Goal: Check status: Check status

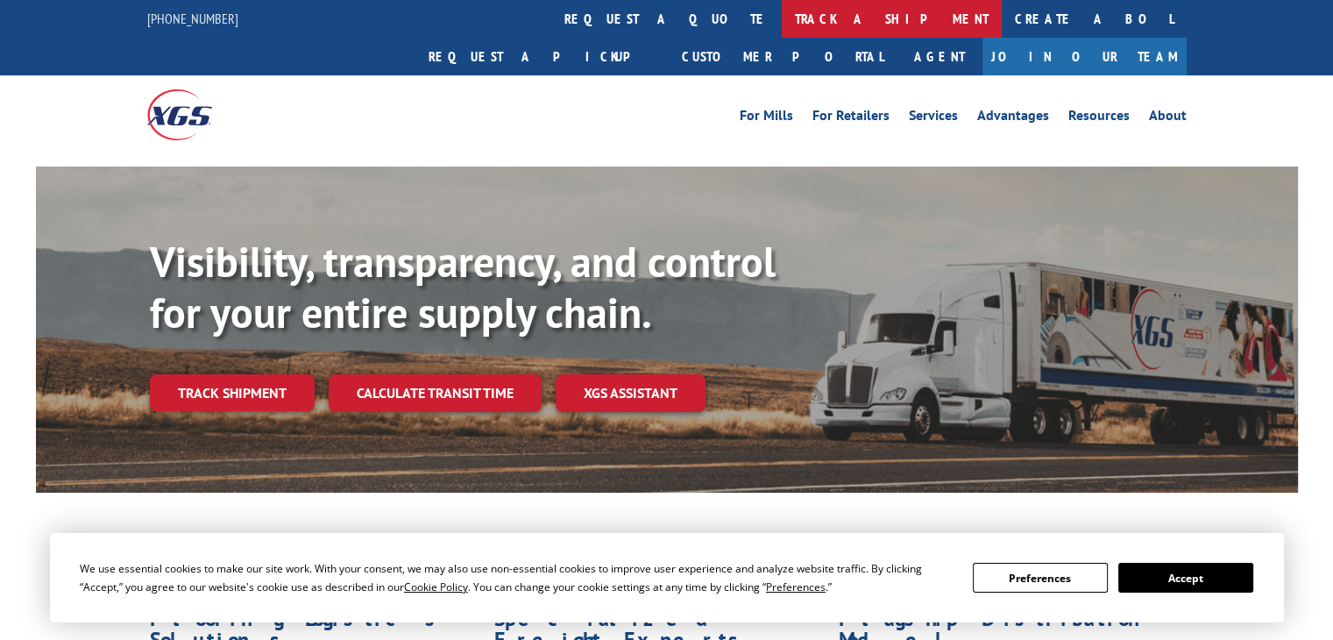
click at [782, 22] on link "track a shipment" at bounding box center [892, 19] width 220 height 38
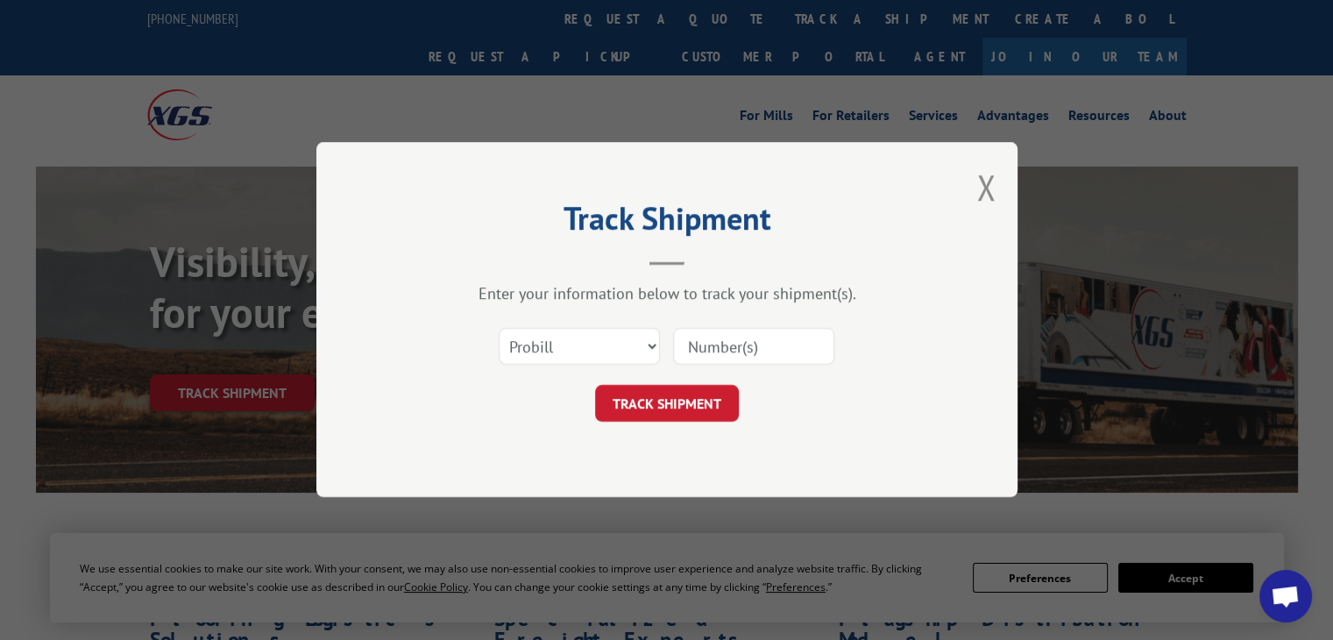
click at [711, 351] on input at bounding box center [753, 347] width 161 height 37
paste input "17496563"
type input "17496563"
click at [683, 405] on button "TRACK SHIPMENT" at bounding box center [667, 404] width 144 height 37
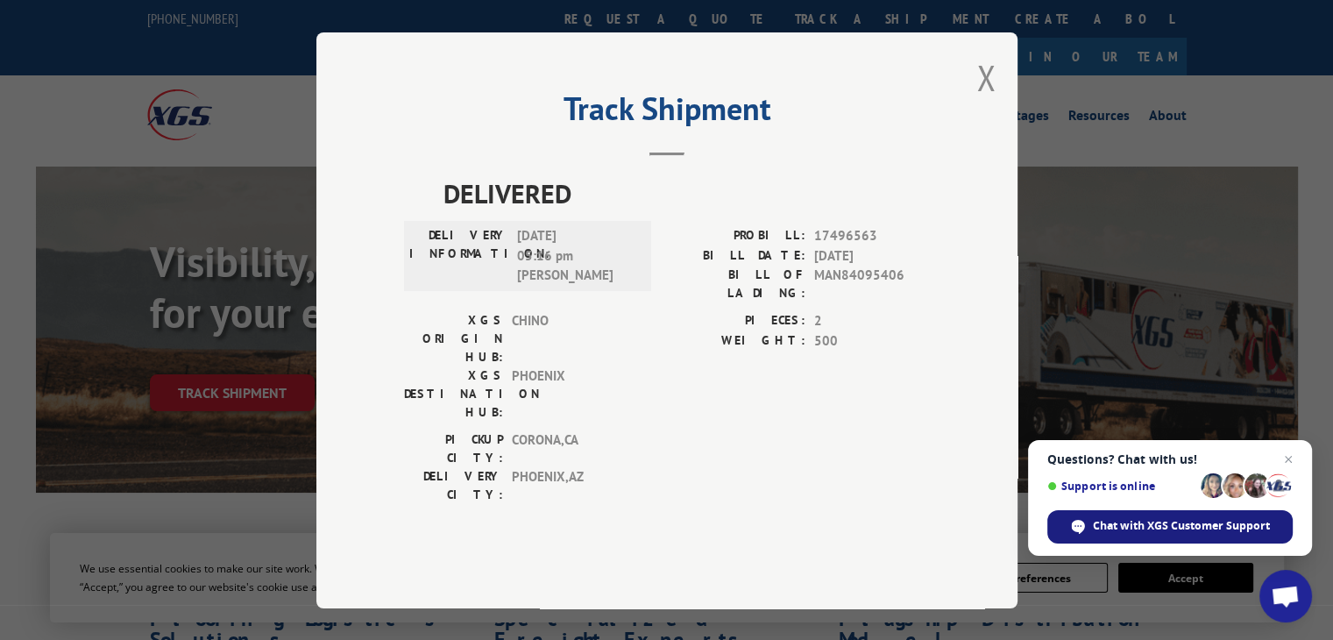
click at [1171, 521] on span "Chat with XGS Customer Support" at bounding box center [1181, 526] width 177 height 16
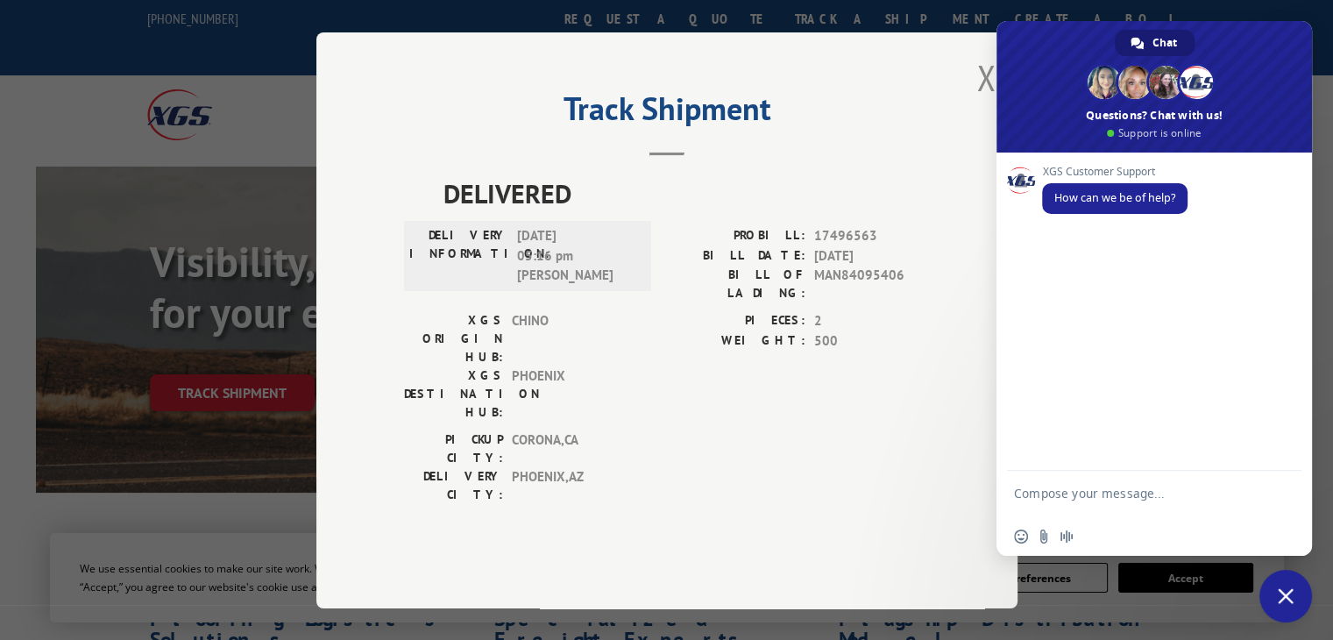
click at [1134, 493] on textarea "Compose your message..." at bounding box center [1135, 502] width 242 height 32
paste textarea "17496563"
click at [1134, 493] on textarea "17496563" at bounding box center [1135, 496] width 242 height 16
type textarea "17496563 delivery date"
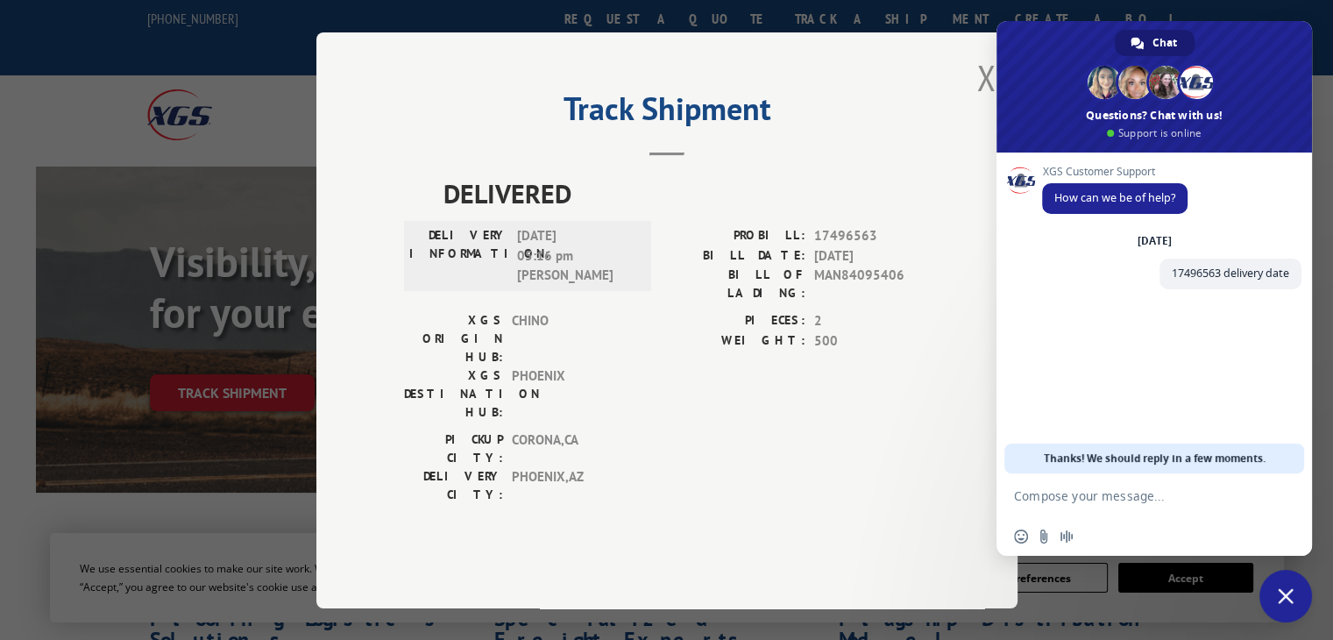
click at [1105, 493] on textarea "Compose your message..." at bounding box center [1135, 496] width 242 height 16
type textarea "and POD"
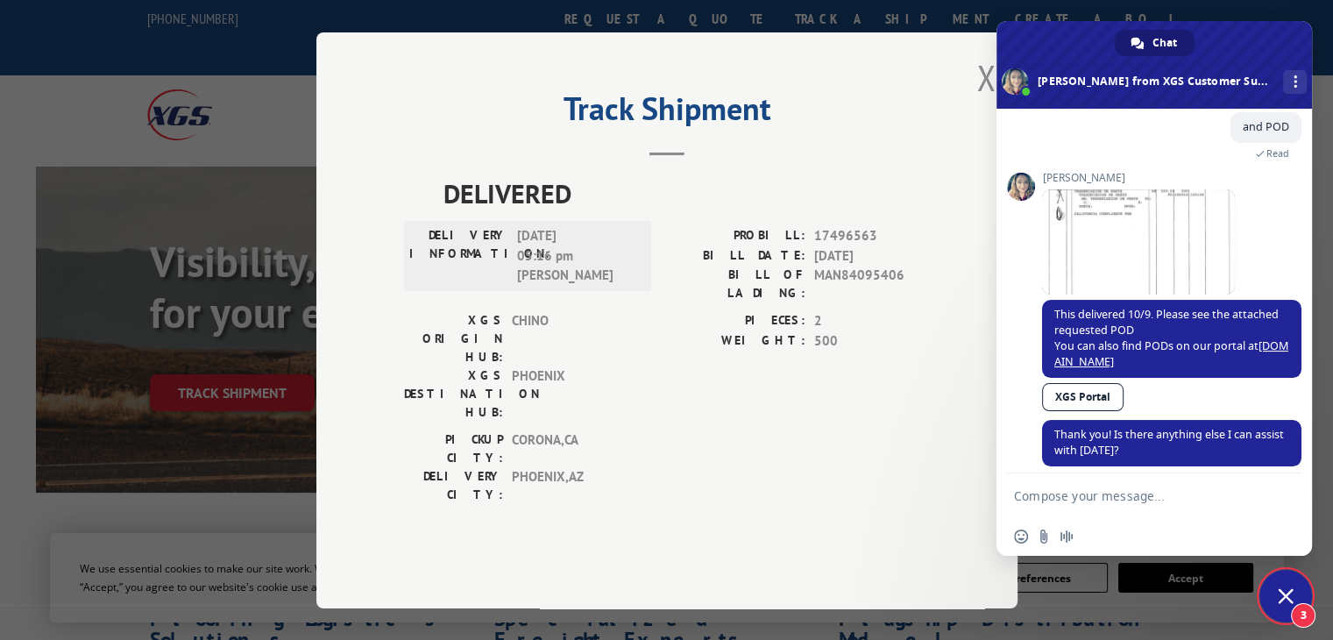
scroll to position [191, 0]
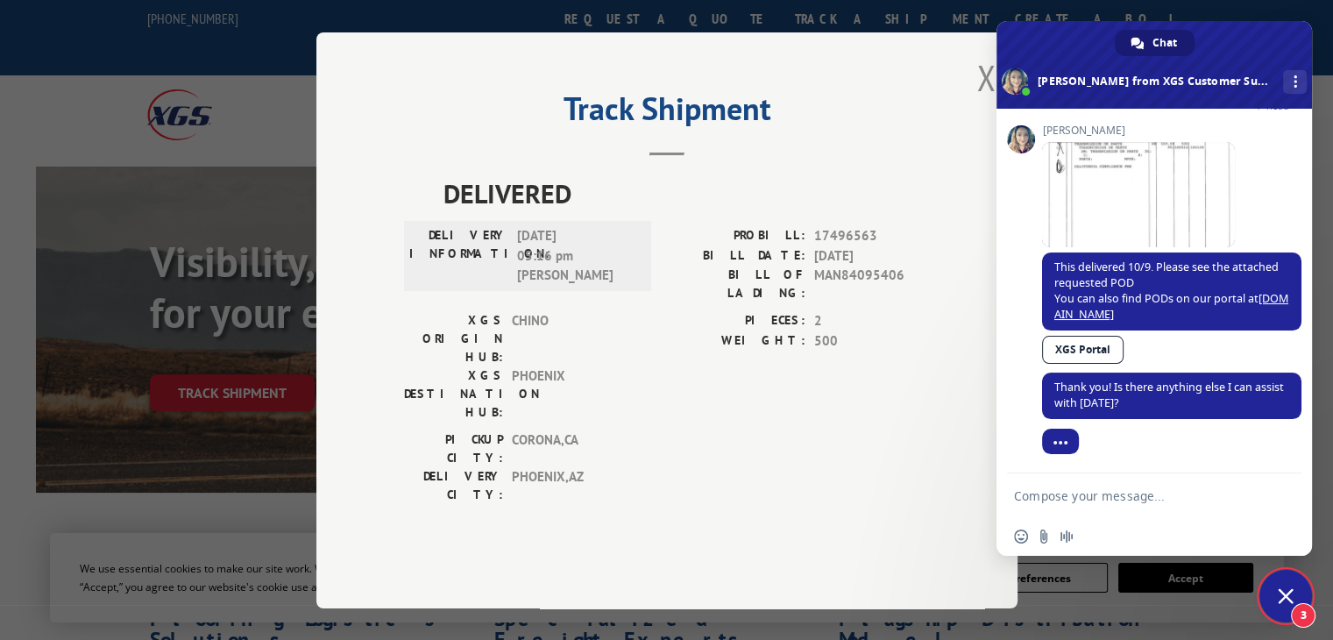
click at [1232, 492] on textarea "Compose your message..." at bounding box center [1135, 496] width 242 height 16
type textarea "Thank you"
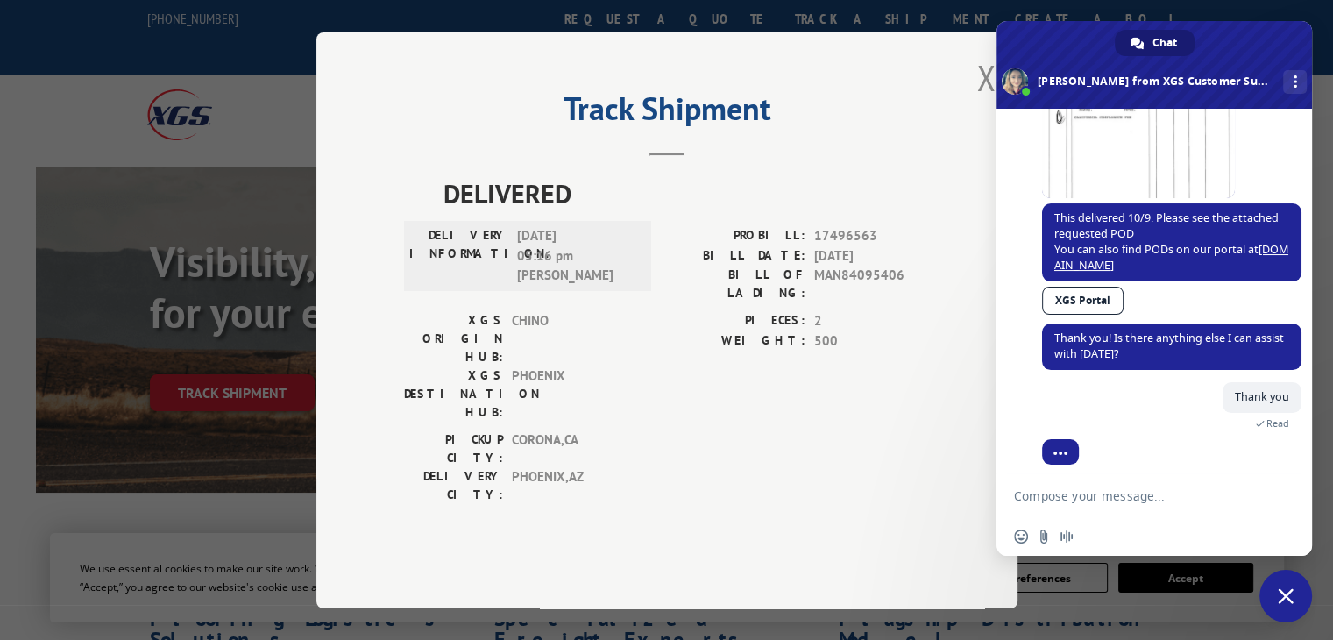
scroll to position [43, 0]
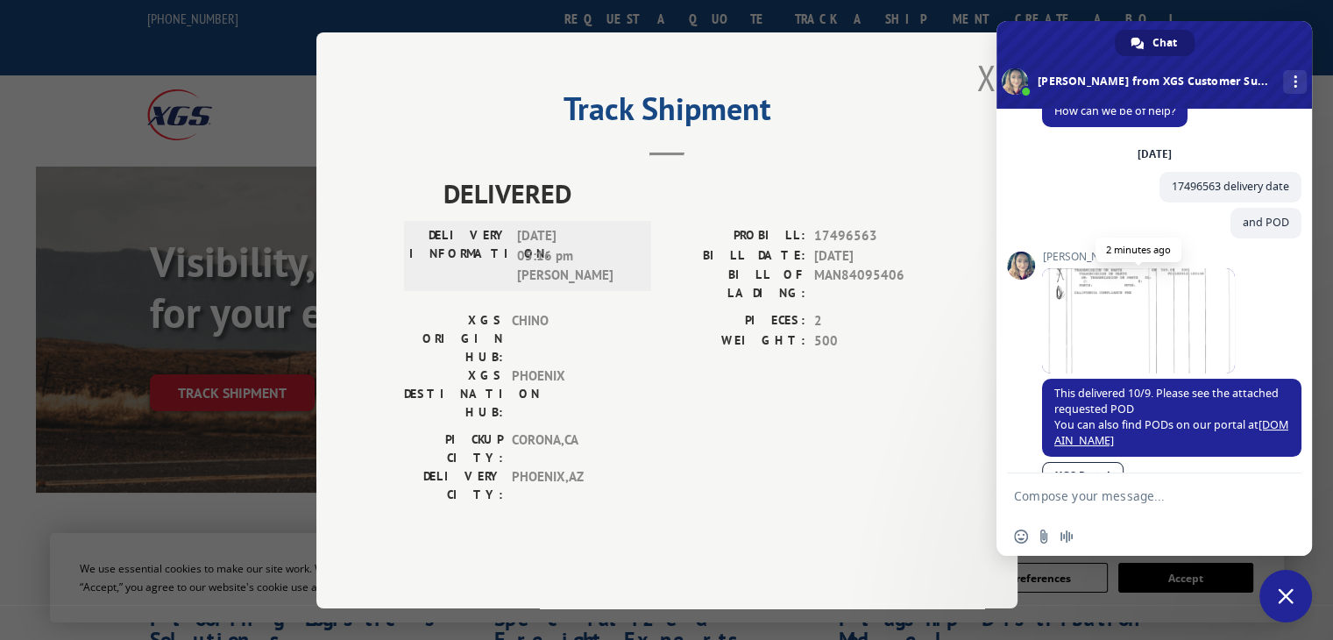
click at [1121, 309] on span at bounding box center [1138, 320] width 193 height 105
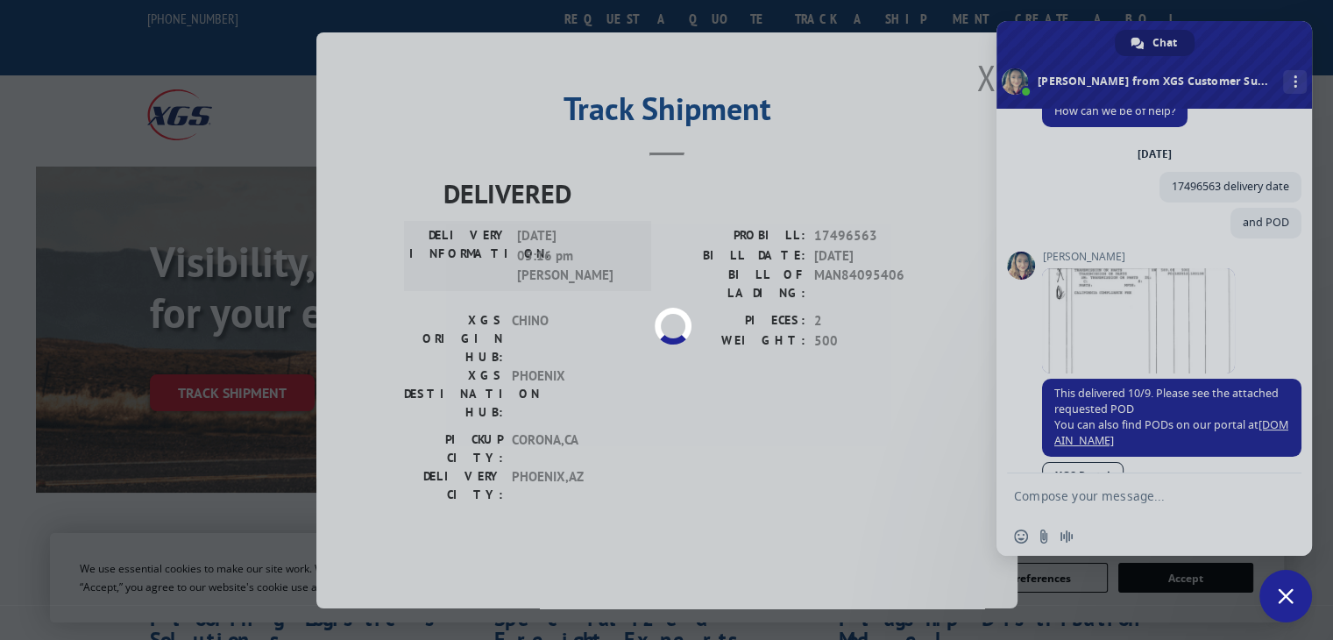
scroll to position [344, 0]
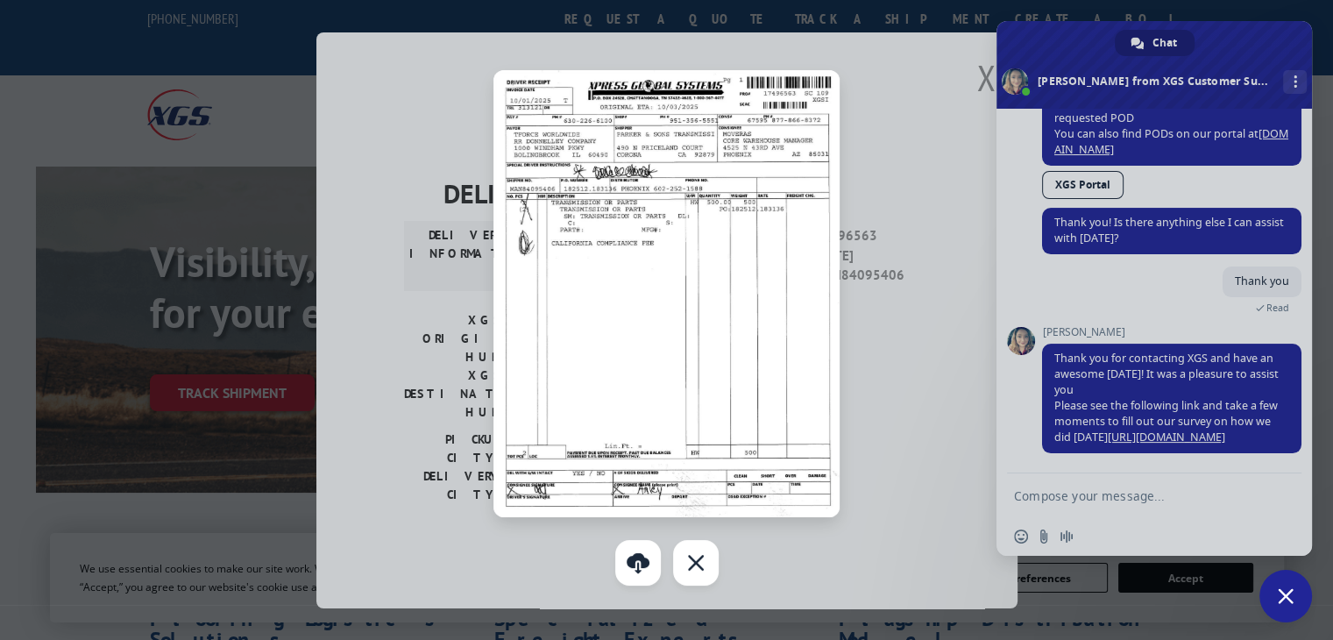
click at [762, 320] on img at bounding box center [665, 293] width 345 height 447
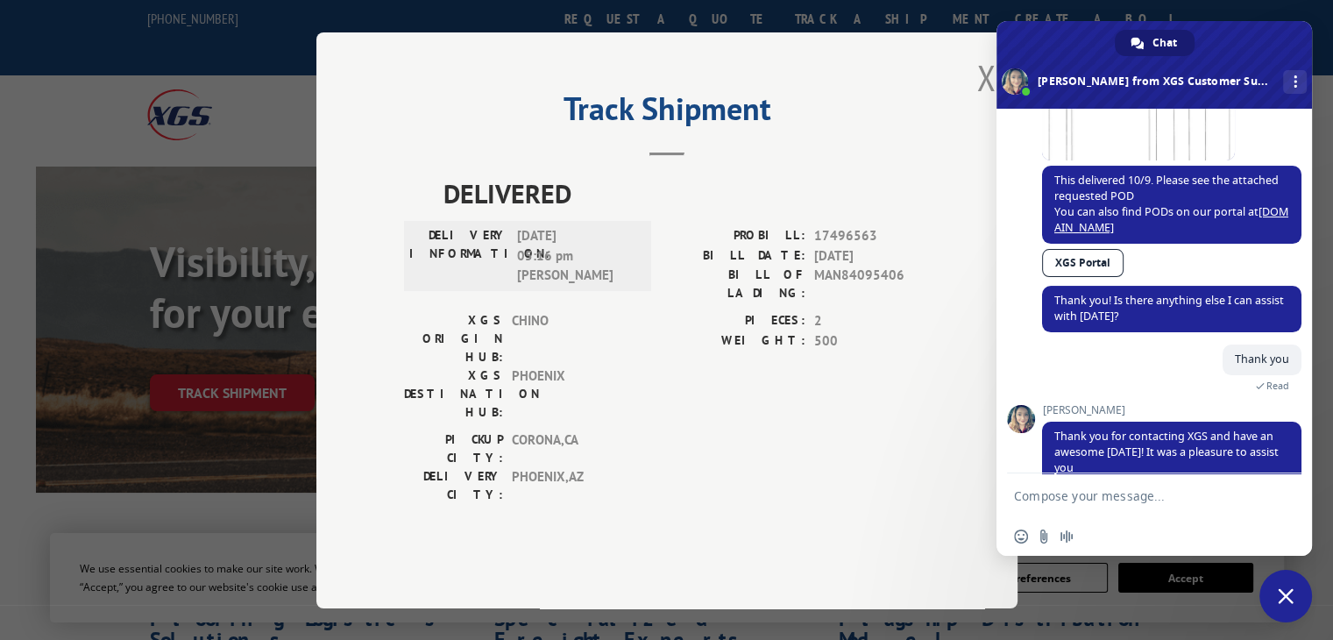
scroll to position [81, 0]
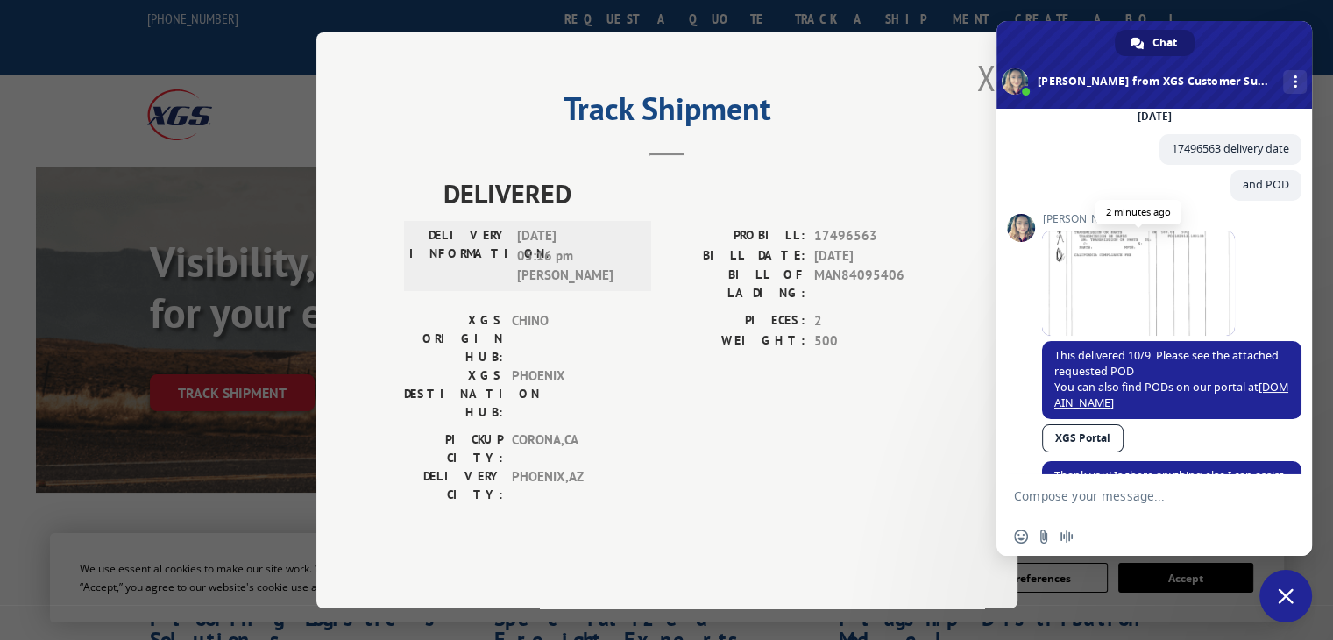
click at [1147, 296] on span at bounding box center [1138, 282] width 193 height 105
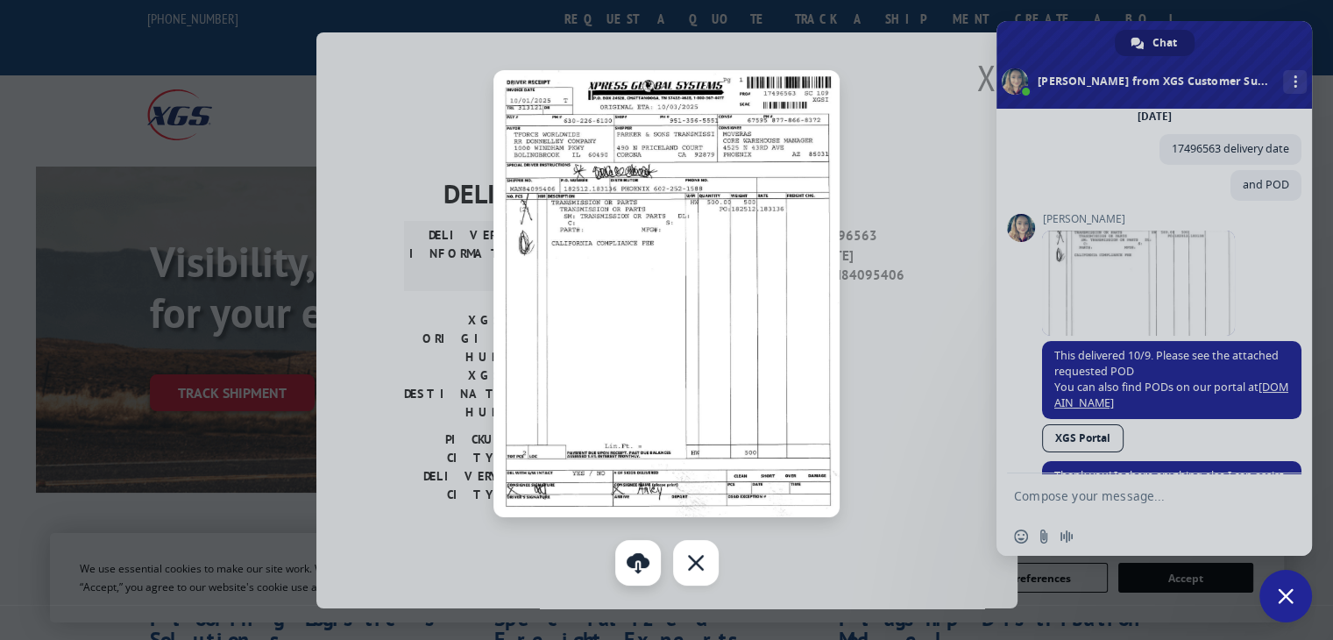
click at [648, 571] on link "Download" at bounding box center [638, 563] width 46 height 46
click at [705, 577] on div "Close" at bounding box center [696, 563] width 46 height 46
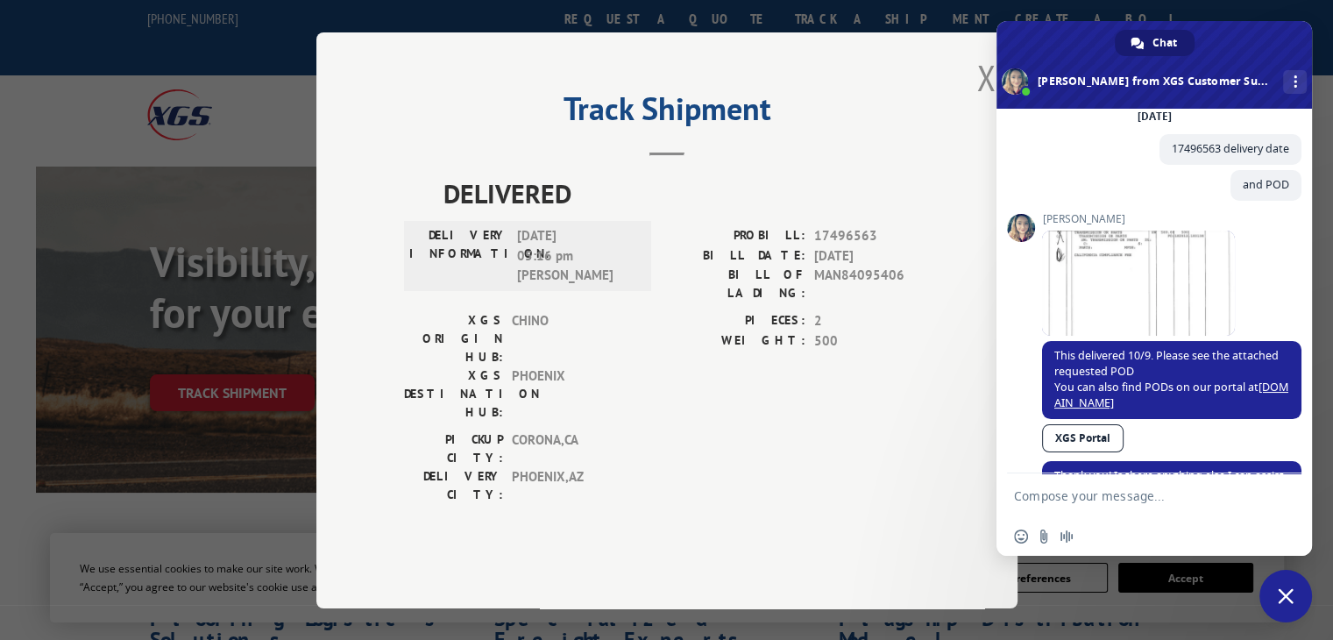
click at [1258, 263] on div "[PERSON_NAME] 3 minutes ago" at bounding box center [1171, 277] width 259 height 128
